Goal: Transaction & Acquisition: Register for event/course

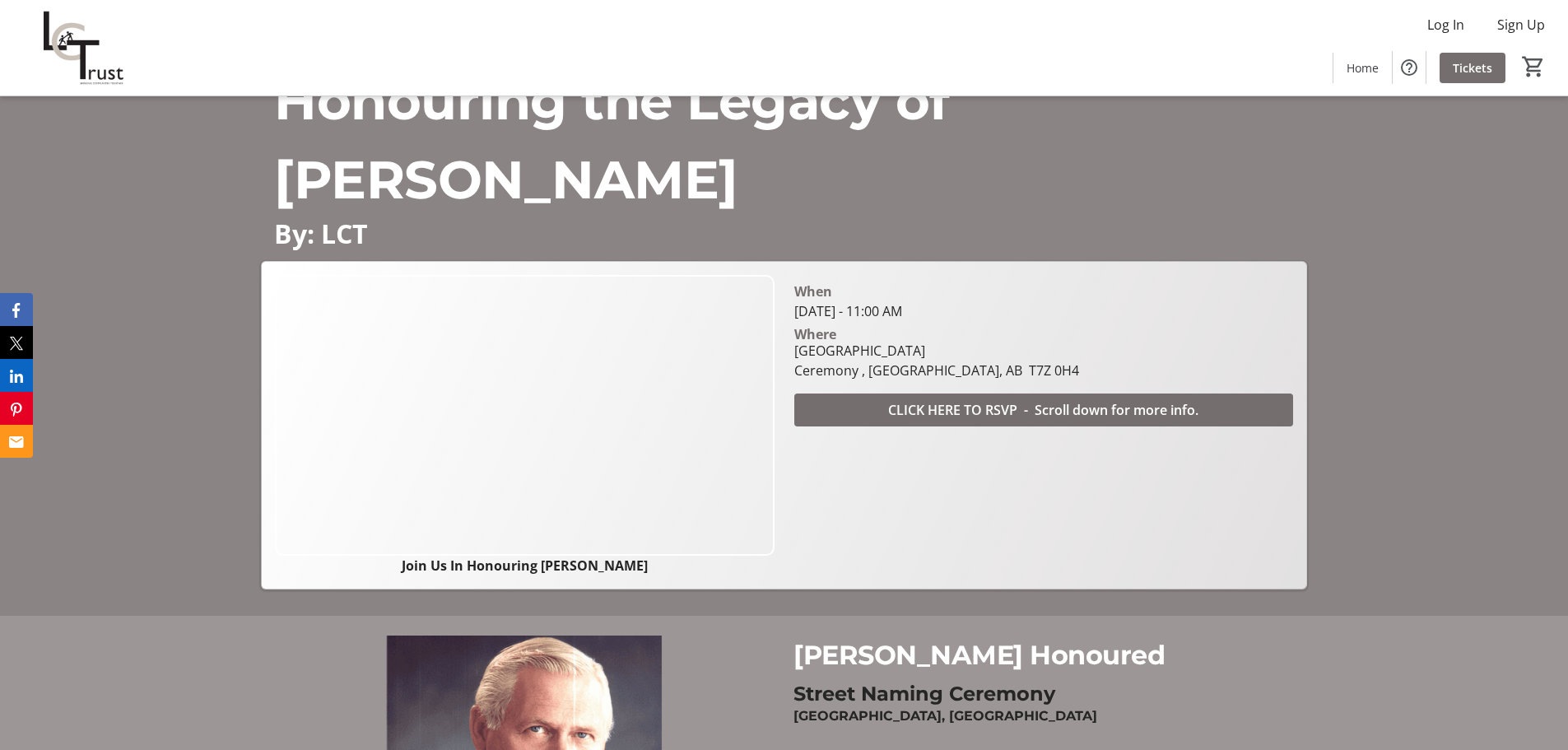
scroll to position [133, 0]
click at [1027, 419] on span "CLICK HERE TO RSVP - Scroll down for more info." at bounding box center [1043, 411] width 311 height 20
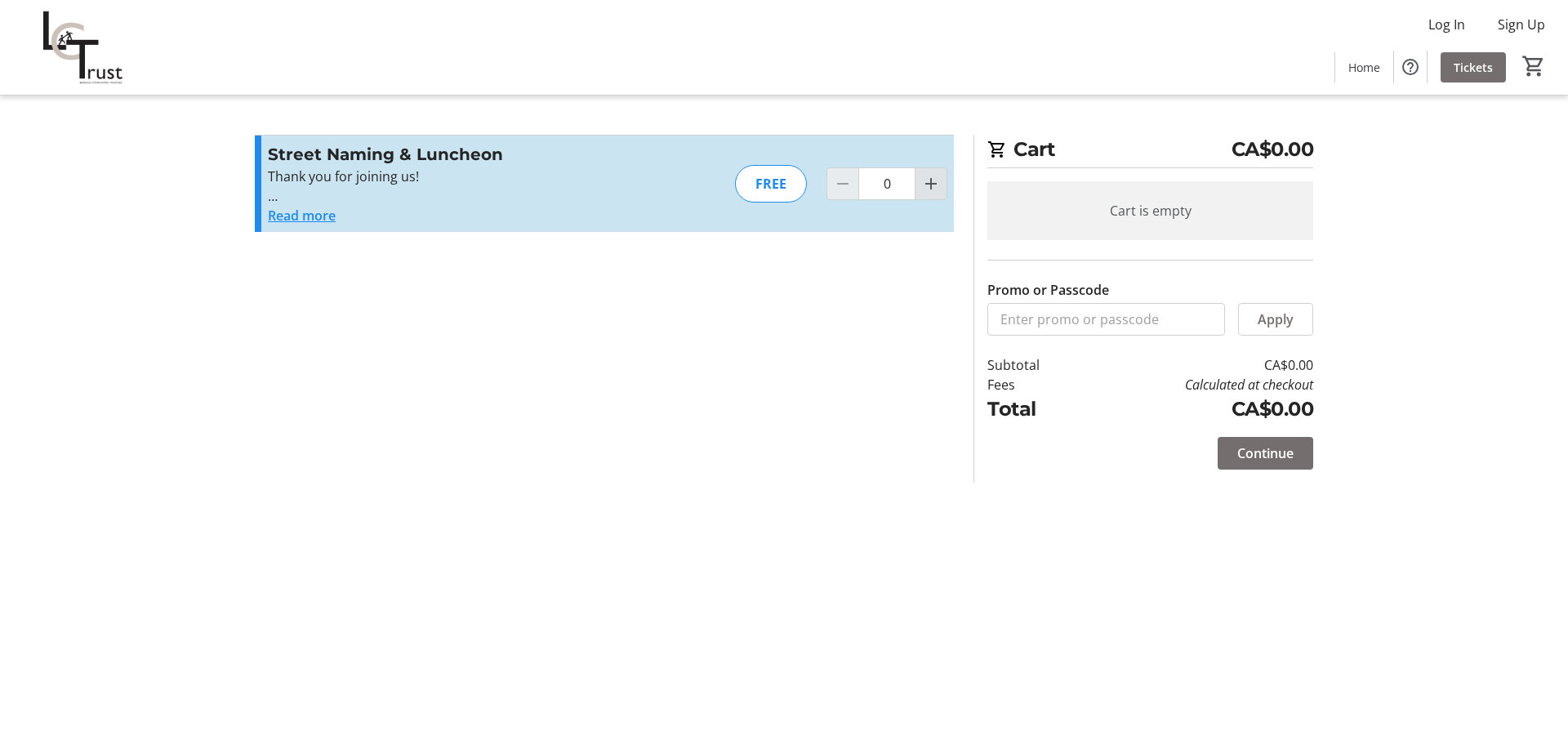
click at [929, 191] on mat-icon "Increment by one" at bounding box center [931, 184] width 20 height 20
type input "1"
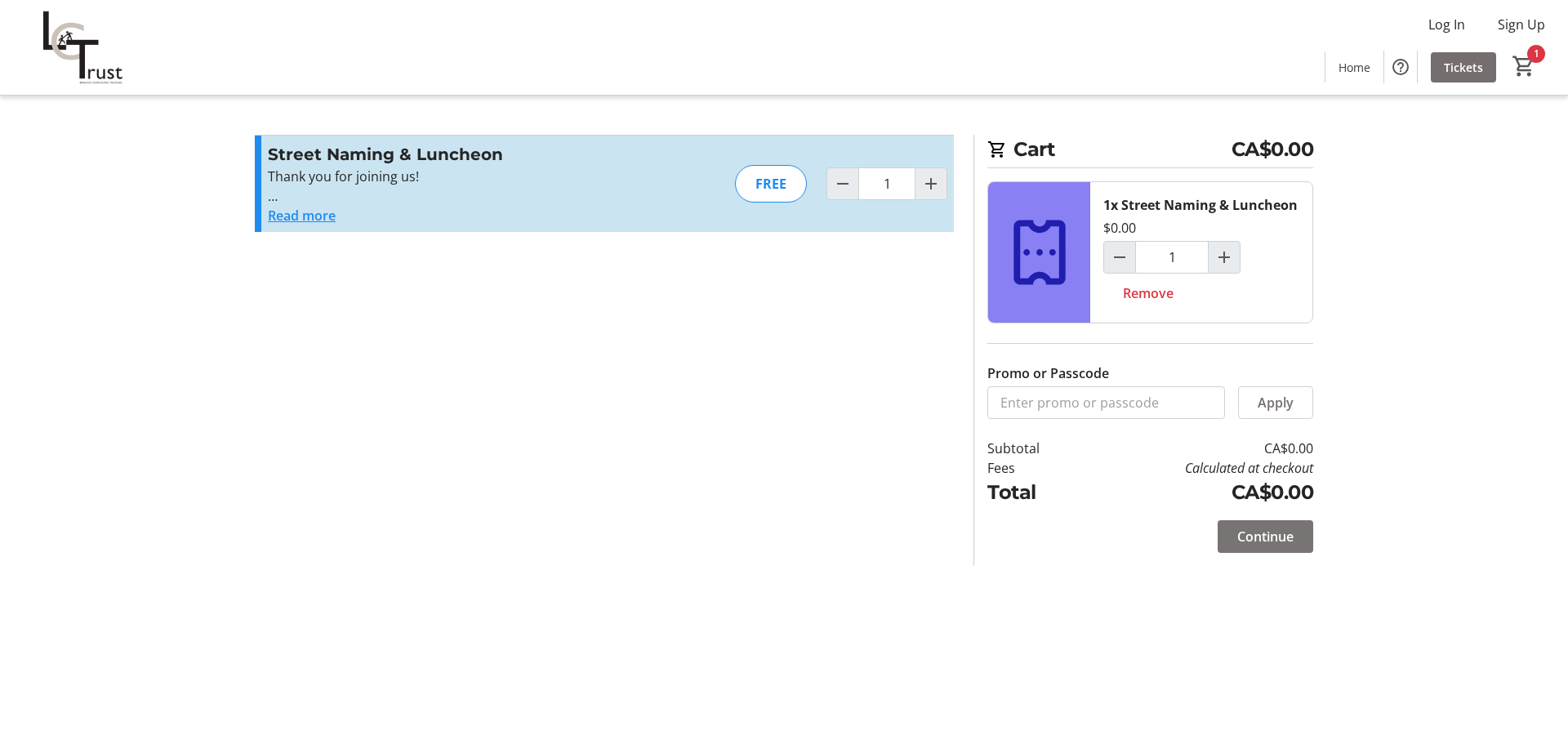
click at [1273, 538] on span "Continue" at bounding box center [1266, 536] width 57 height 20
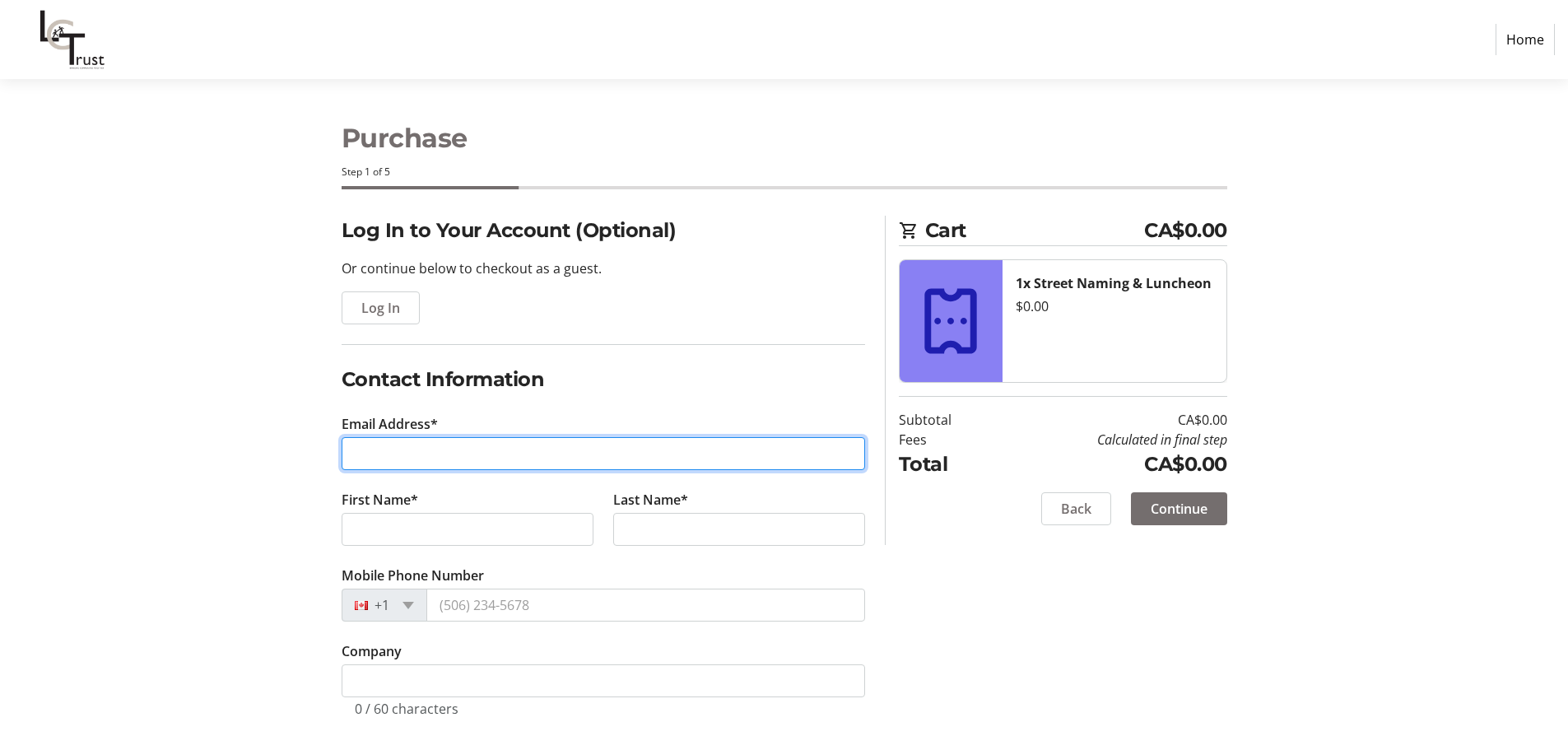
click at [368, 459] on input "Email Address*" at bounding box center [603, 453] width 523 height 33
type input "s"
type input "[EMAIL_ADDRESS][DOMAIN_NAME]"
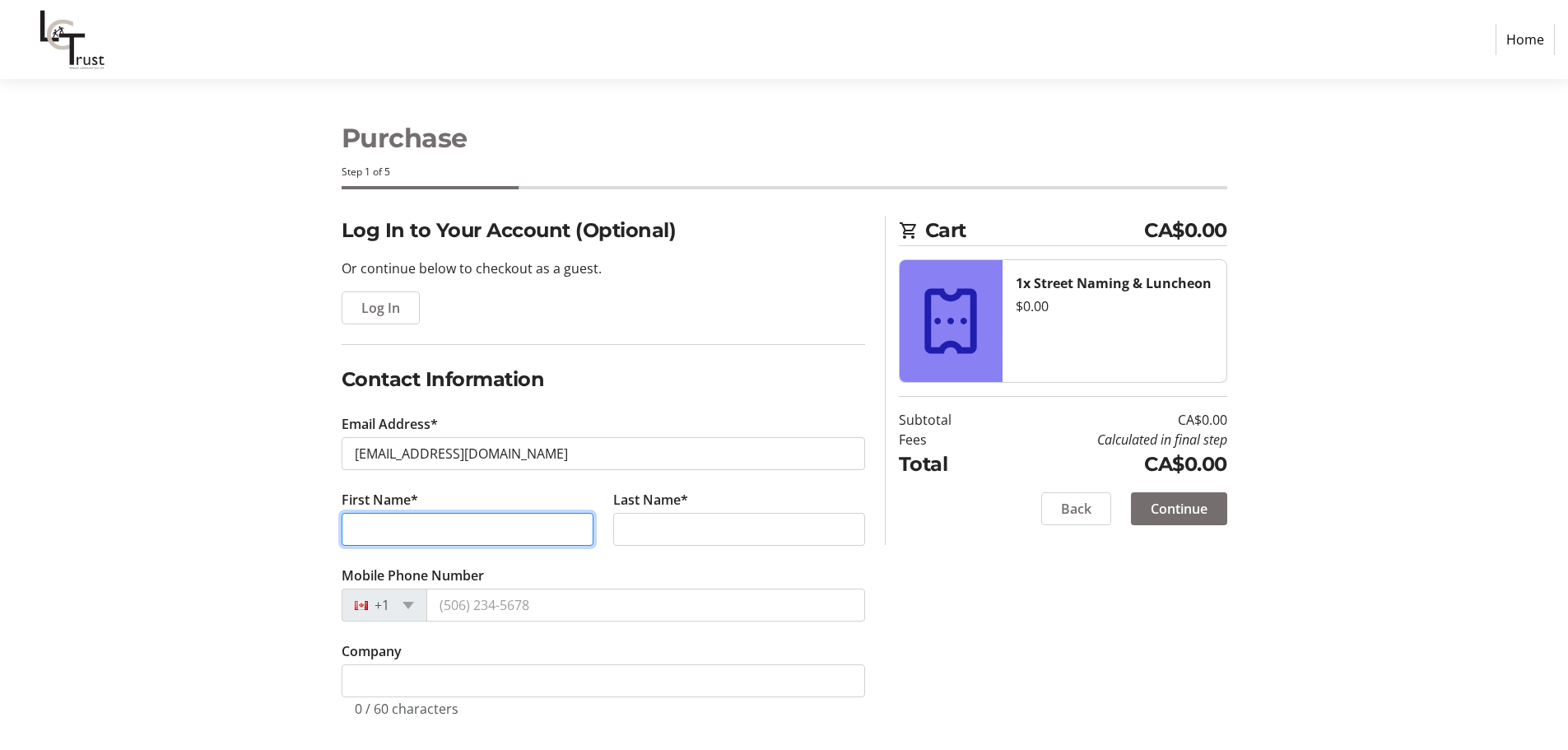
click at [397, 526] on input "First Name*" at bounding box center [467, 529] width 252 height 33
type input "[PERSON_NAME]"
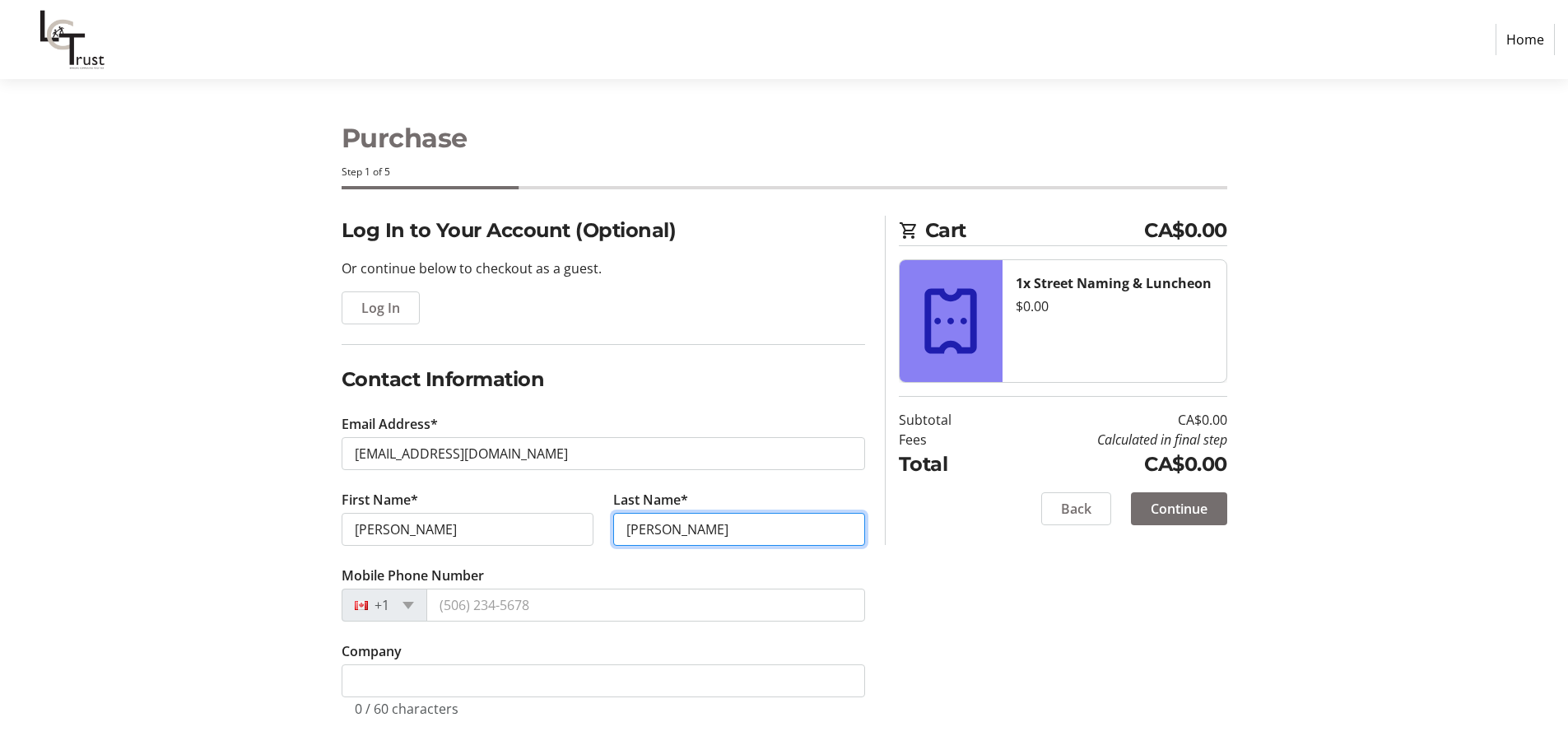
type input "[PERSON_NAME]"
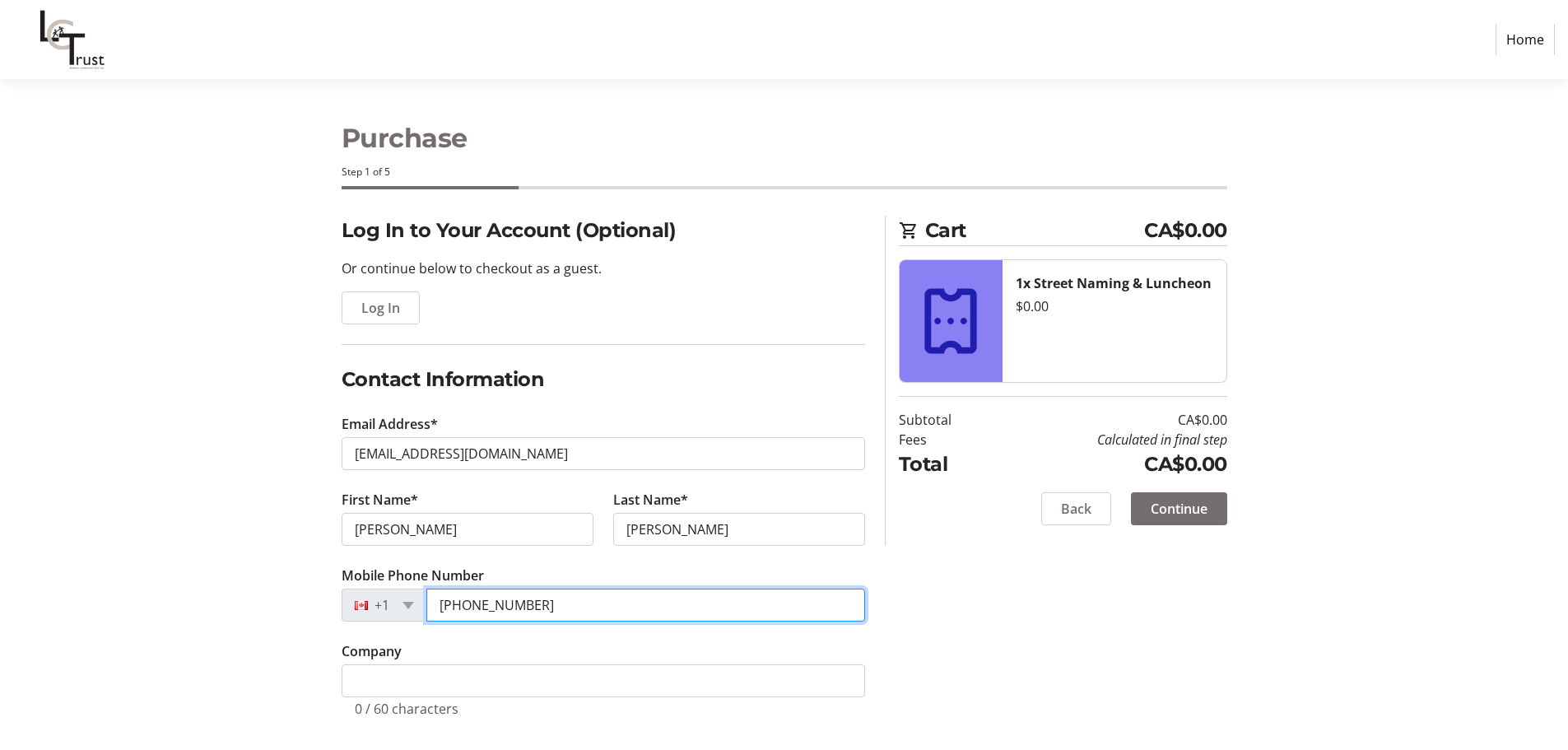
type input "[PHONE_NUMBER]"
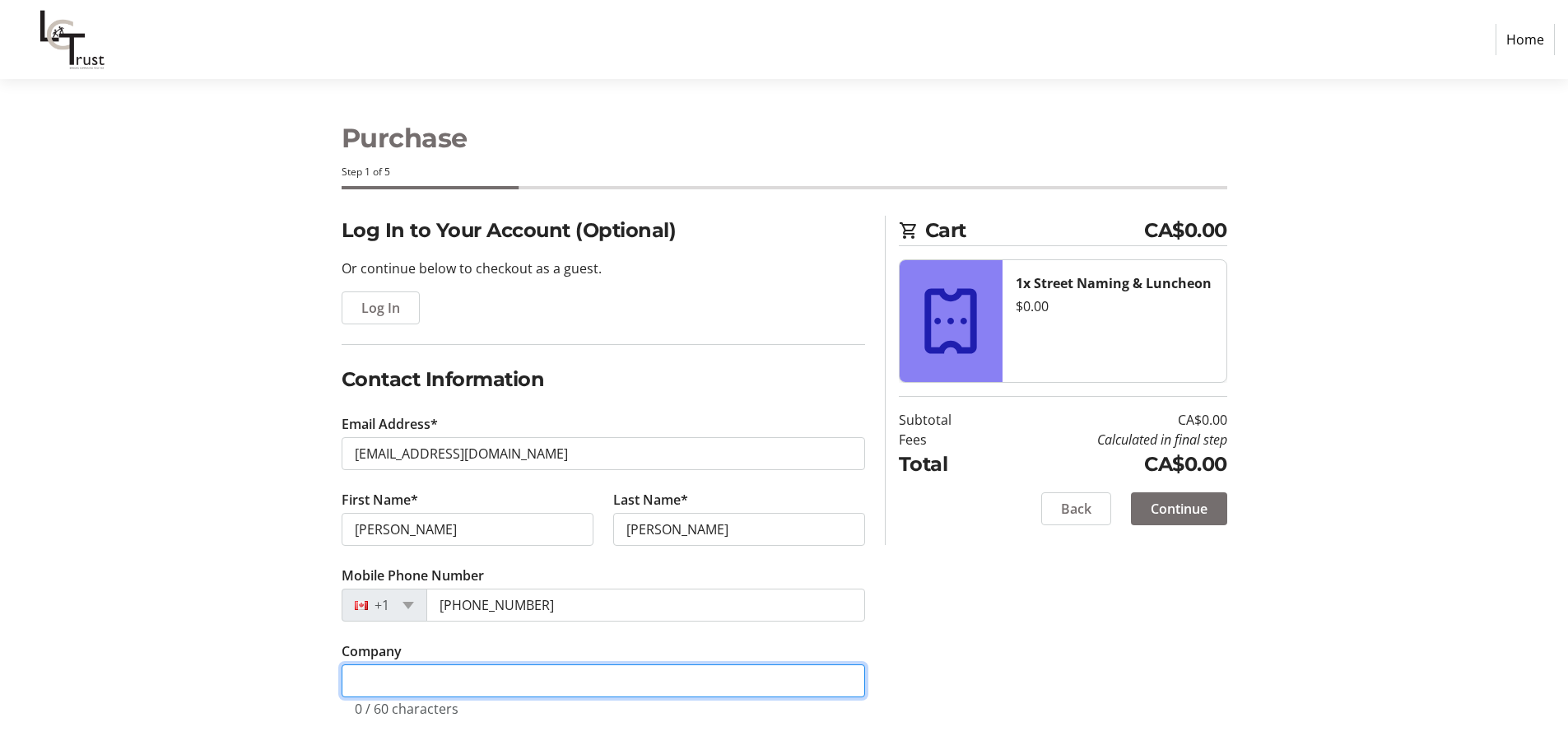
click at [454, 681] on input "Company" at bounding box center [603, 680] width 523 height 33
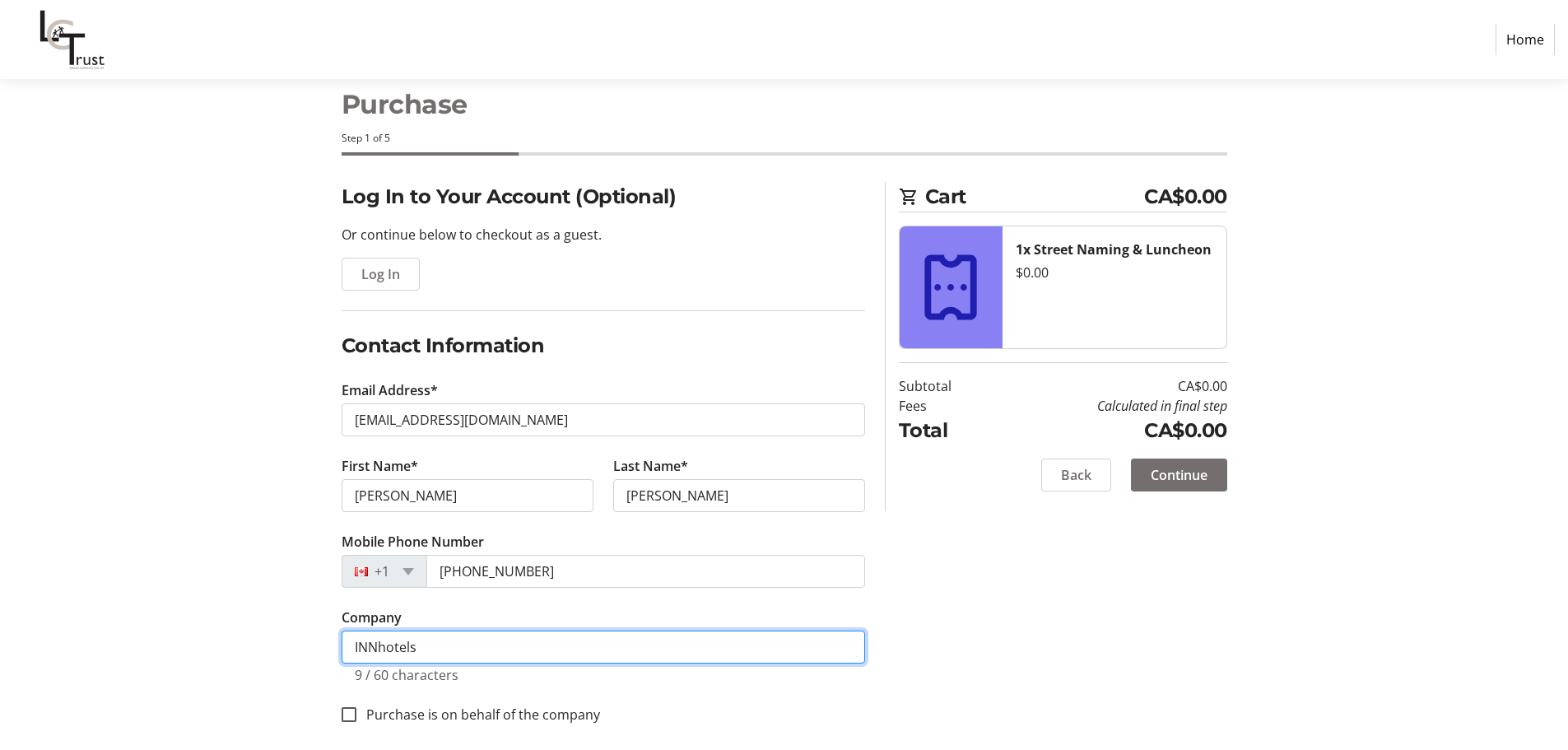
scroll to position [47, 0]
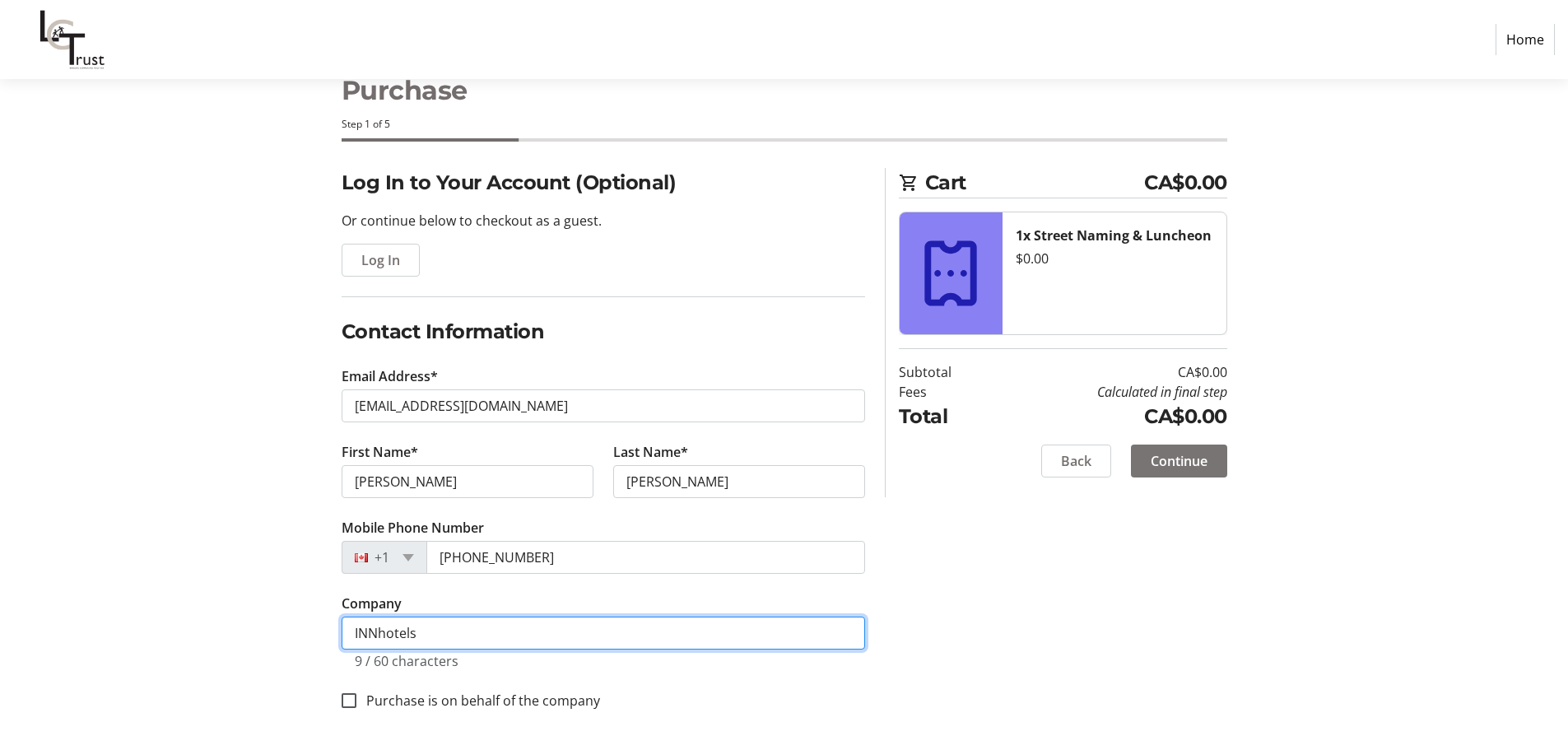
type input "INNhotels"
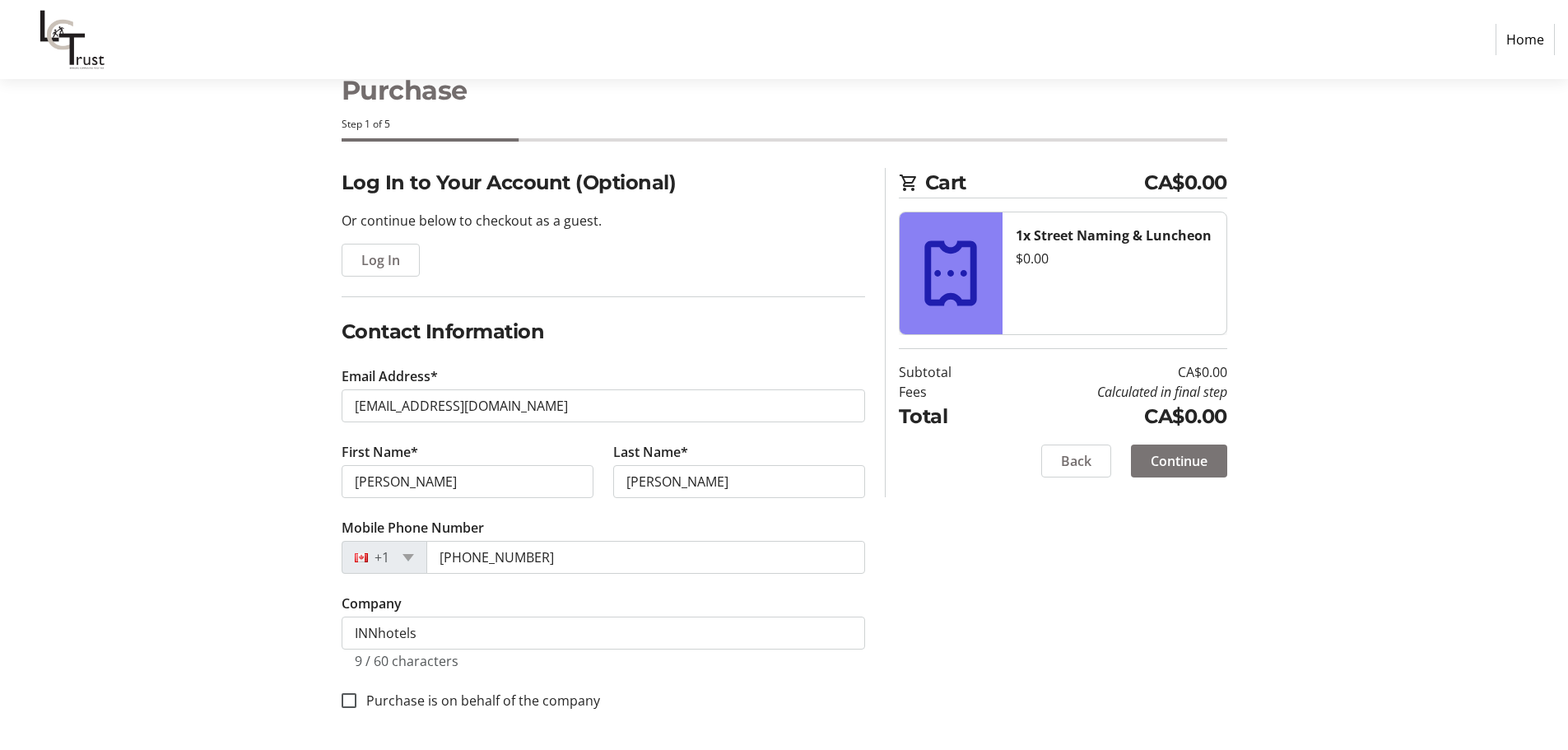
click at [1146, 467] on span at bounding box center [1179, 461] width 96 height 40
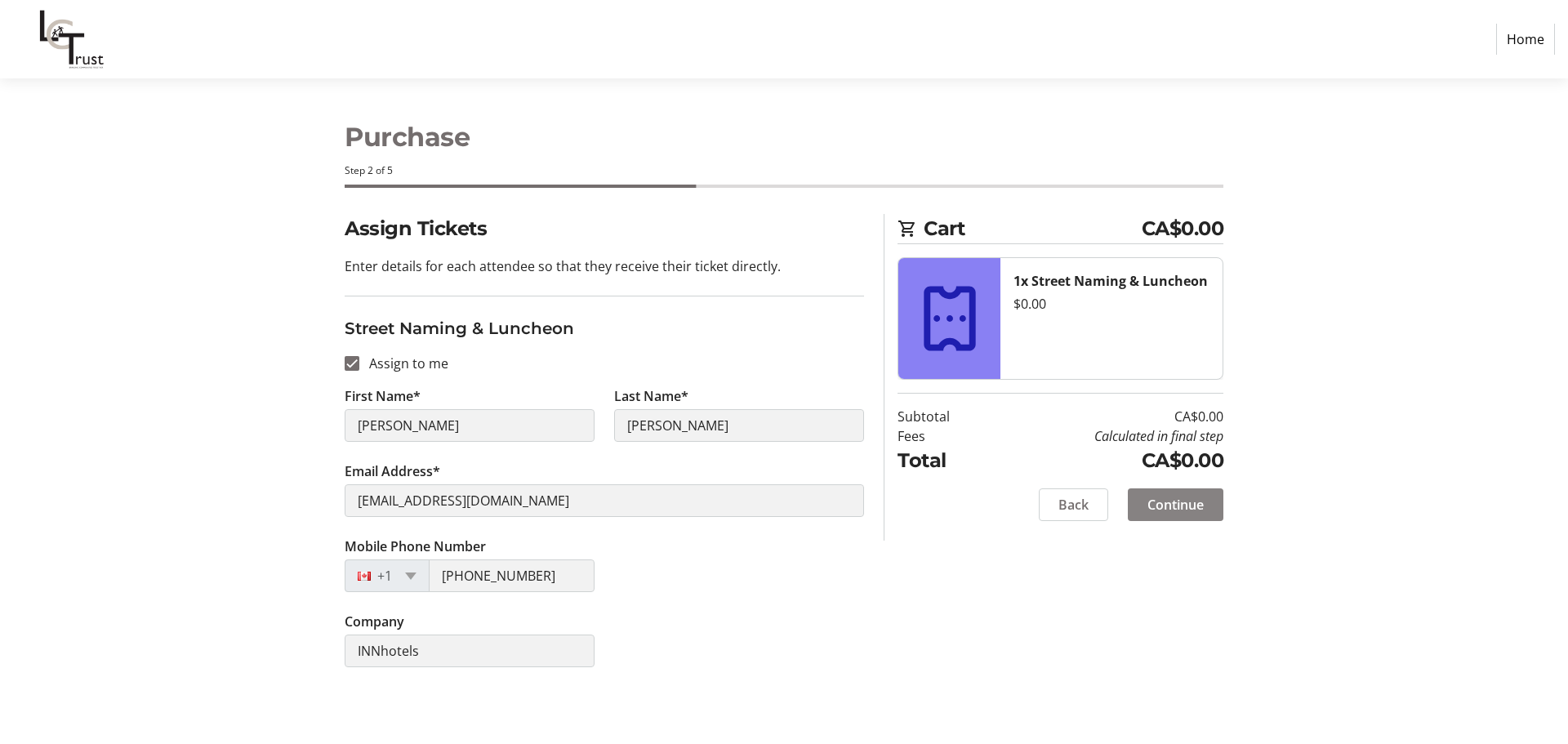
click at [1178, 504] on span "Continue" at bounding box center [1176, 504] width 57 height 20
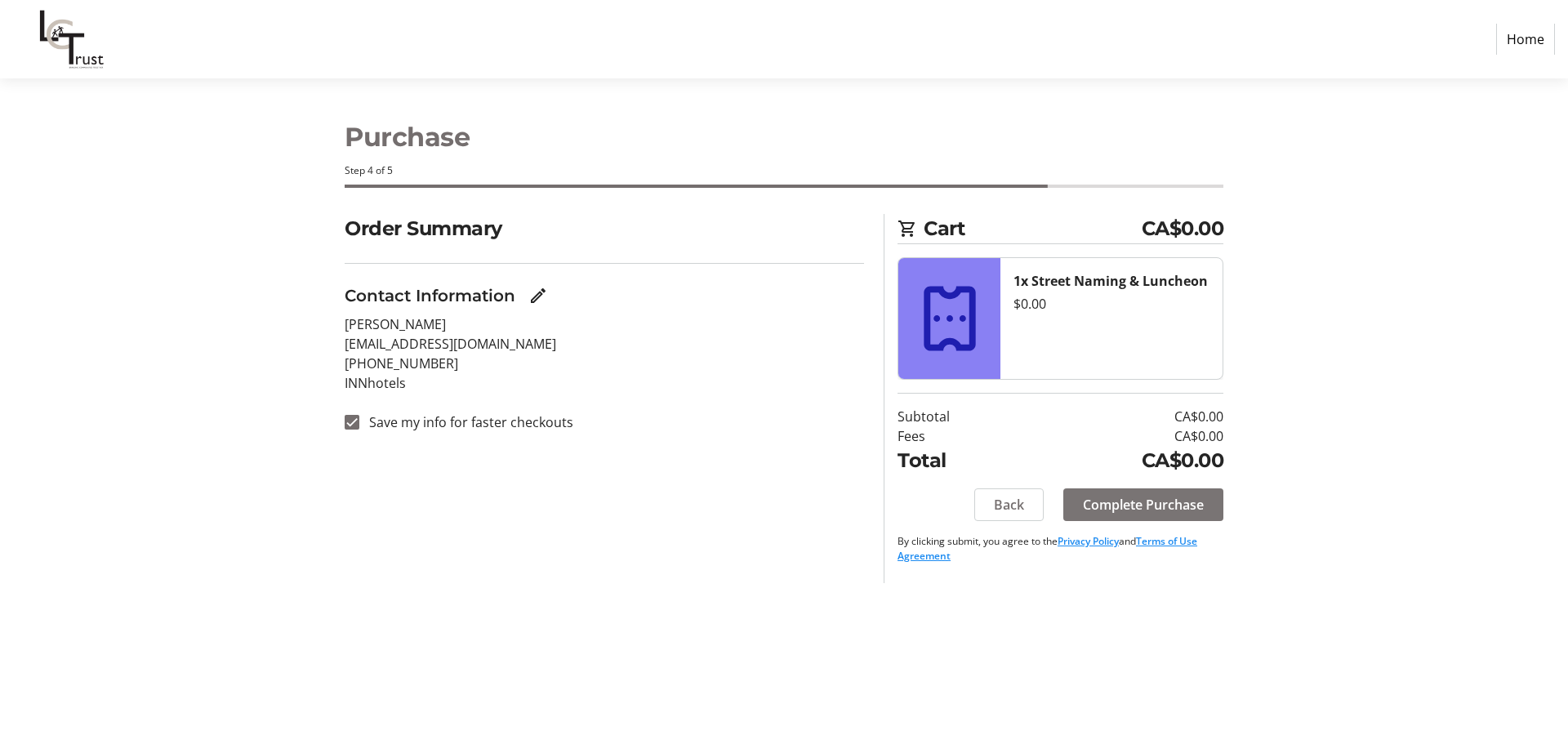
click at [1168, 505] on span "Complete Purchase" at bounding box center [1143, 504] width 121 height 20
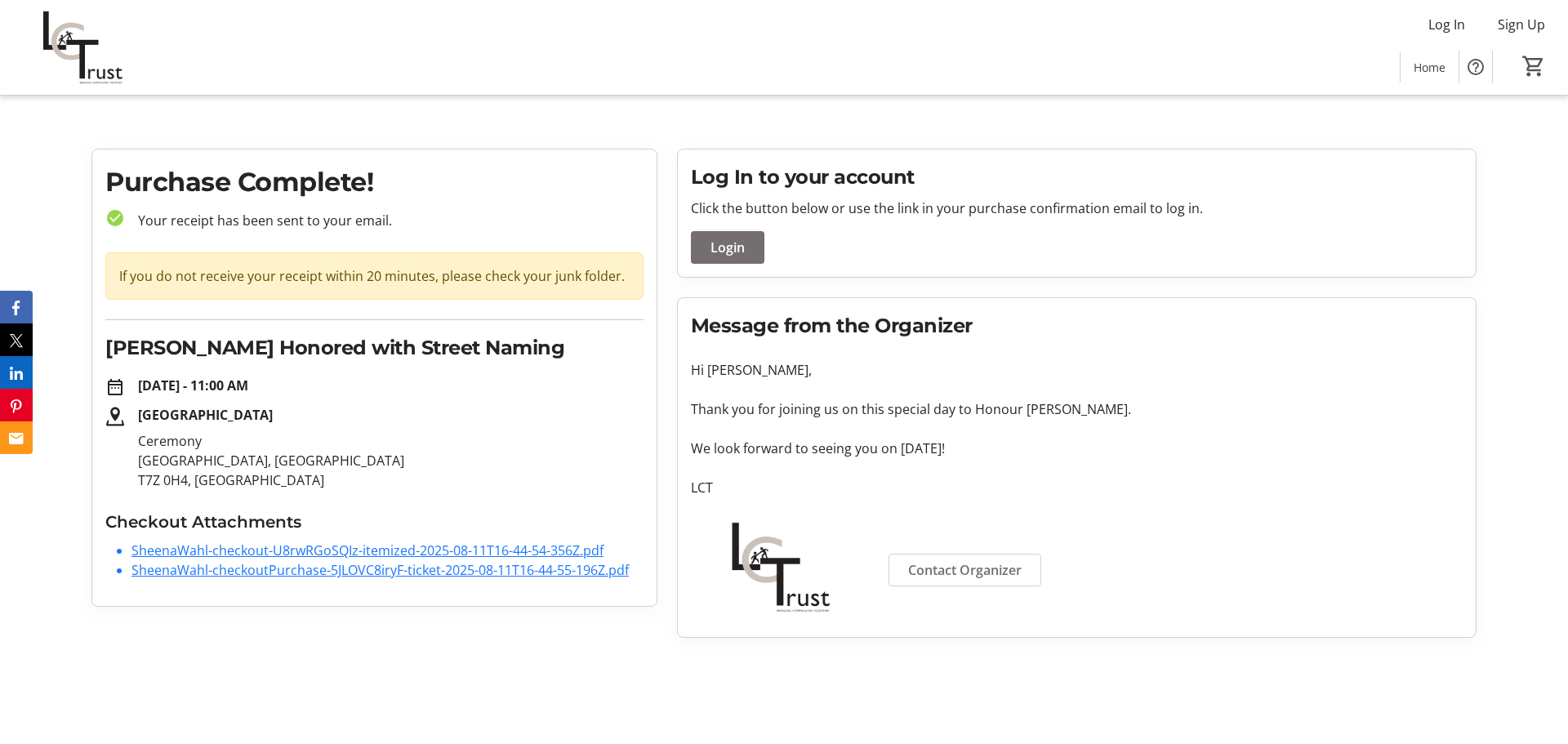
drag, startPoint x: 140, startPoint y: 415, endPoint x: 329, endPoint y: 417, distance: 189.0
click at [329, 417] on p "[GEOGRAPHIC_DATA]" at bounding box center [390, 414] width 505 height 20
copy strong "[GEOGRAPHIC_DATA]"
